Goal: Use online tool/utility: Utilize a website feature to perform a specific function

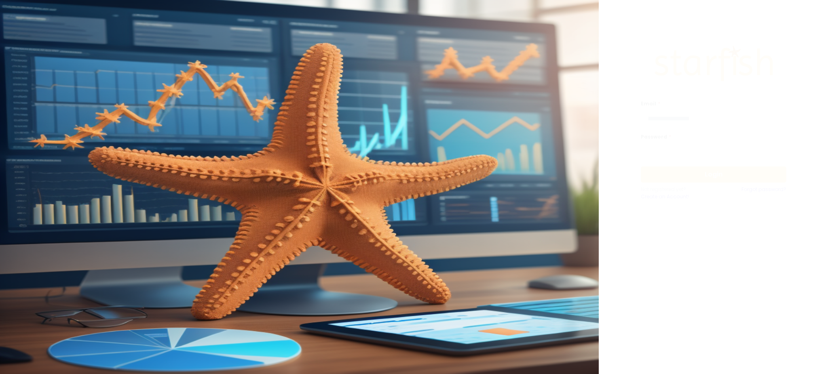
click at [698, 121] on input "email" at bounding box center [714, 119] width 146 height 16
type input "**********"
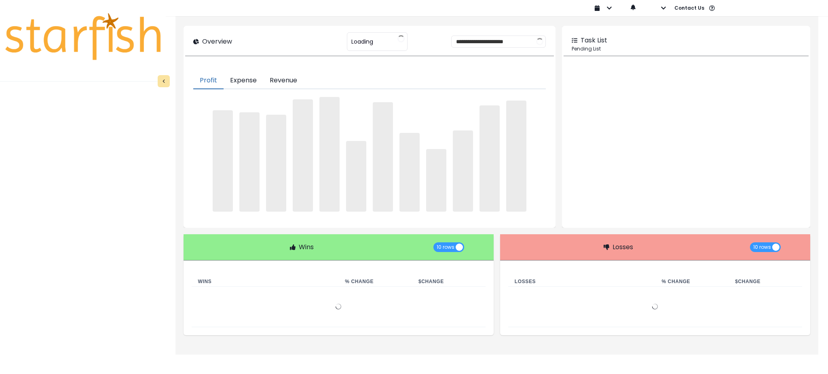
type input "********"
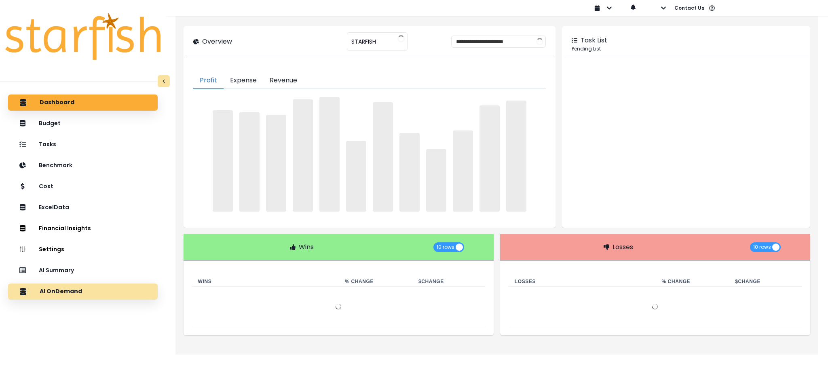
click at [114, 290] on div "AI OnDemand" at bounding box center [83, 291] width 137 height 17
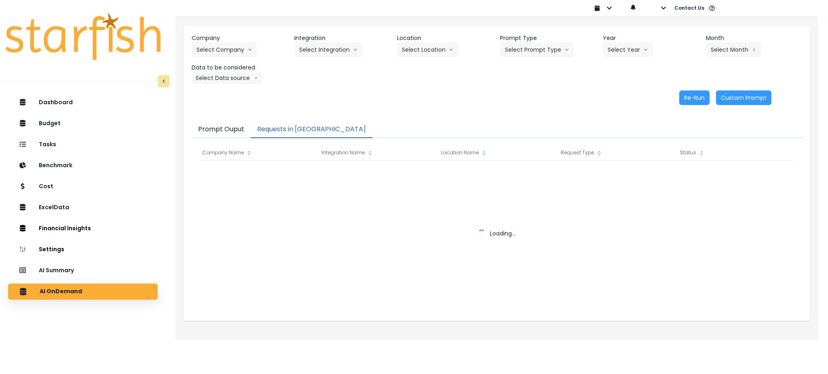
click at [280, 127] on button "Requests in [GEOGRAPHIC_DATA]" at bounding box center [312, 129] width 122 height 17
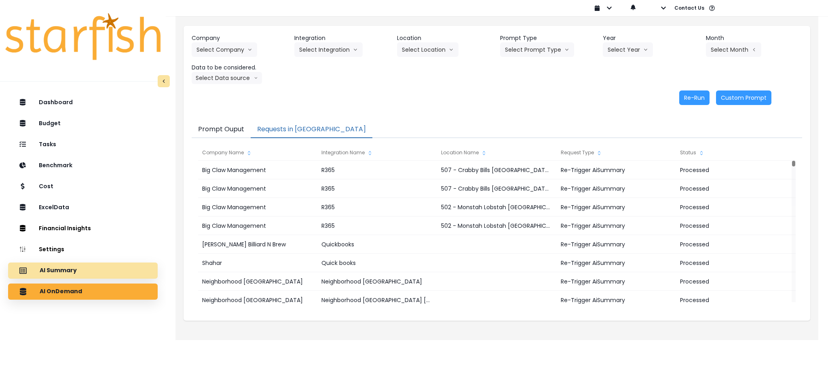
click at [83, 269] on div "AI Summary" at bounding box center [83, 270] width 137 height 17
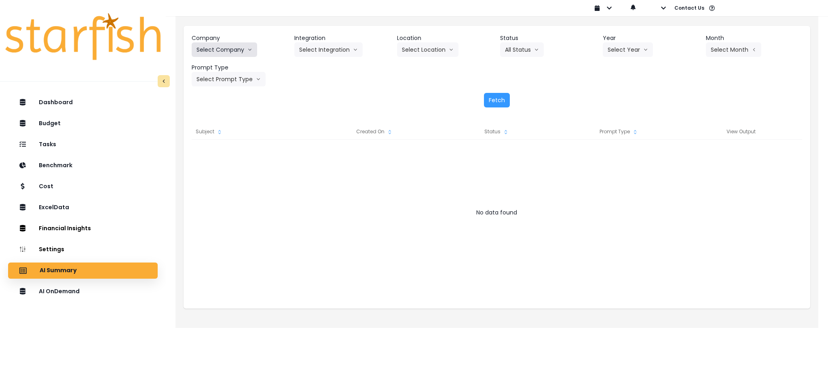
click at [247, 46] on icon "arrow down line" at bounding box center [249, 50] width 5 height 8
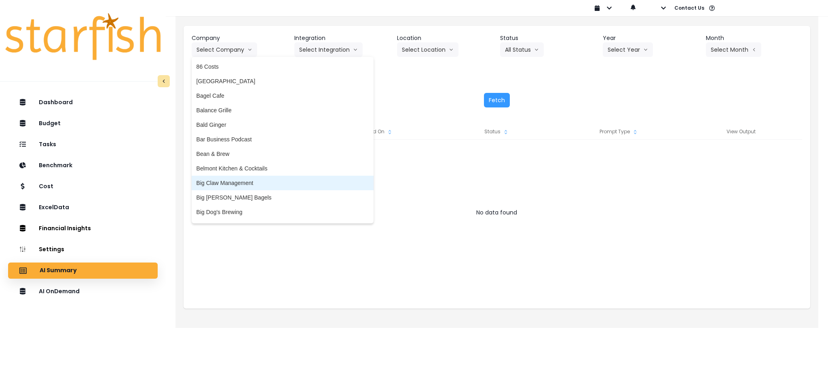
click at [237, 178] on li "Big Claw Management" at bounding box center [283, 183] width 182 height 15
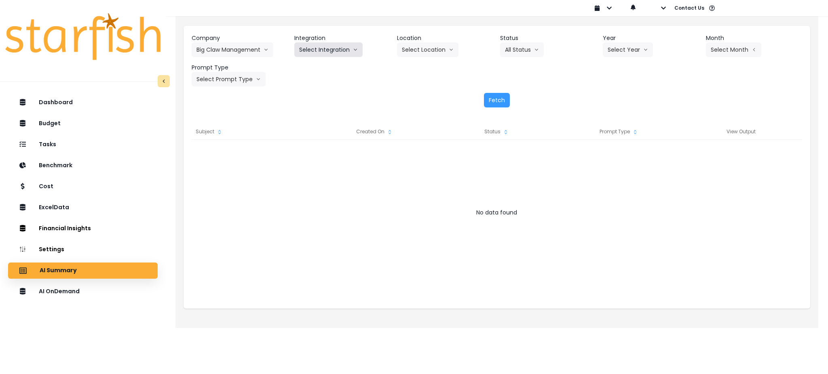
click at [351, 48] on button "Select Integration" at bounding box center [328, 49] width 68 height 15
click at [305, 67] on span "R365" at bounding box center [305, 67] width 13 height 8
click at [423, 51] on button "Select Location" at bounding box center [427, 49] width 61 height 15
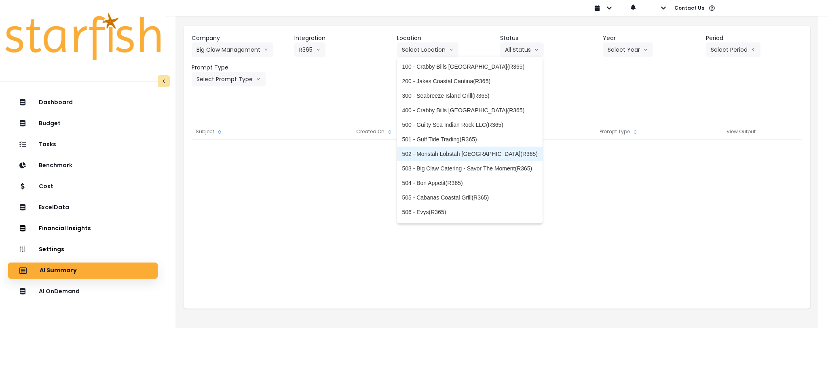
click at [442, 158] on li "502 - Monstah Lobstah [GEOGRAPHIC_DATA](R365)" at bounding box center [470, 154] width 146 height 15
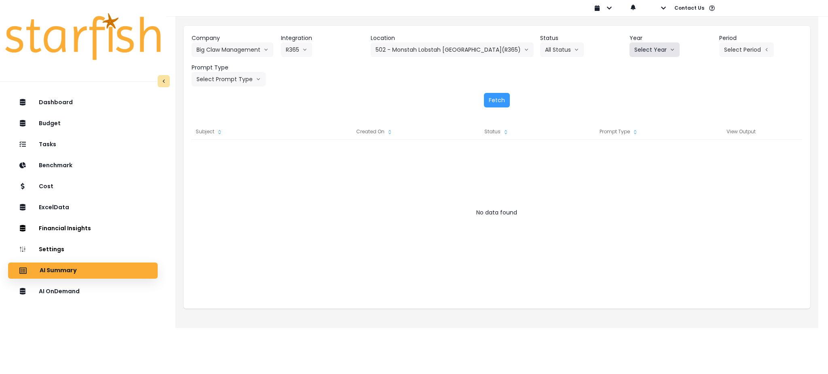
click at [663, 51] on button "Select Year" at bounding box center [655, 49] width 50 height 15
click at [639, 100] on li "2025" at bounding box center [641, 96] width 22 height 15
click at [727, 51] on button "Select Period" at bounding box center [746, 49] width 55 height 15
click at [700, 133] on li "P7" at bounding box center [710, 139] width 20 height 15
click at [231, 80] on button "Select Prompt Type" at bounding box center [229, 79] width 74 height 15
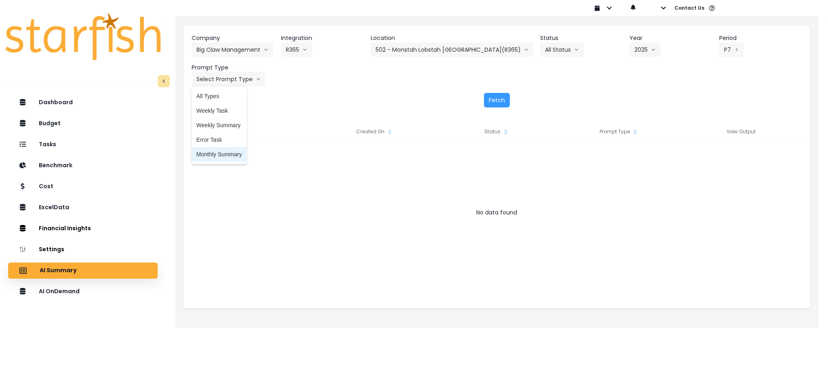
click at [214, 154] on span "Monthly Summary" at bounding box center [220, 154] width 46 height 8
click at [498, 101] on button "Fetch" at bounding box center [497, 100] width 26 height 15
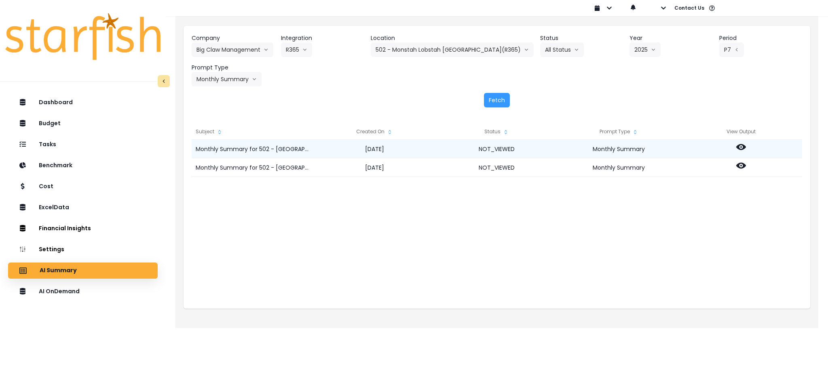
click at [742, 146] on icon at bounding box center [741, 147] width 10 height 6
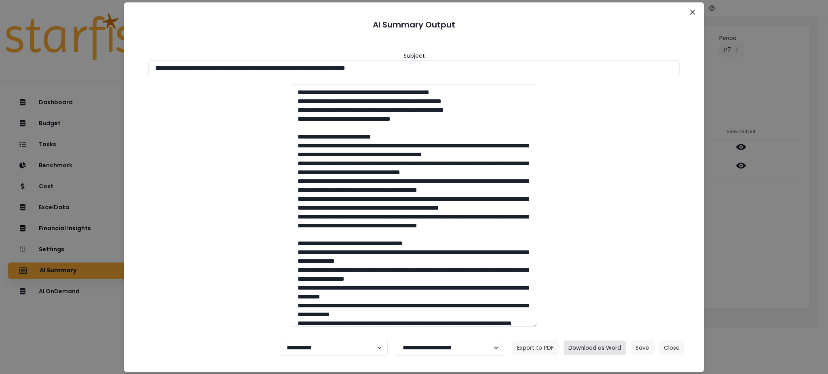
click at [616, 345] on button "Download as Word" at bounding box center [595, 348] width 62 height 15
drag, startPoint x: 737, startPoint y: 240, endPoint x: 740, endPoint y: 236, distance: 5.3
click at [737, 240] on div "**********" at bounding box center [414, 187] width 828 height 374
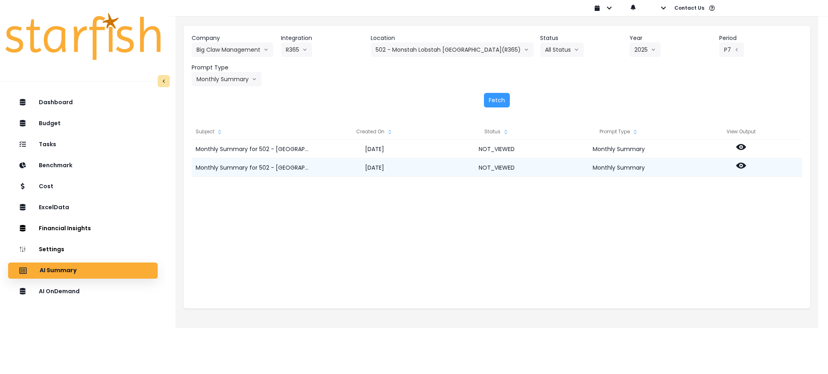
click at [742, 168] on icon at bounding box center [741, 166] width 10 height 6
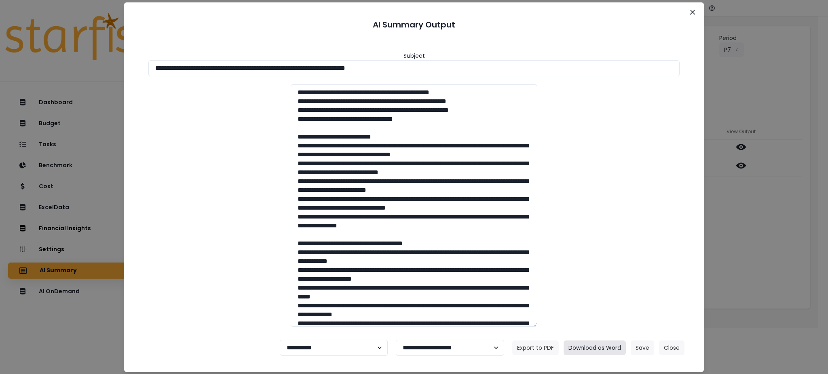
click at [594, 348] on button "Download as Word" at bounding box center [595, 348] width 62 height 15
drag, startPoint x: 775, startPoint y: 270, endPoint x: 714, endPoint y: 166, distance: 120.3
click at [775, 270] on div "**********" at bounding box center [414, 187] width 828 height 374
